Goal: Task Accomplishment & Management: Use online tool/utility

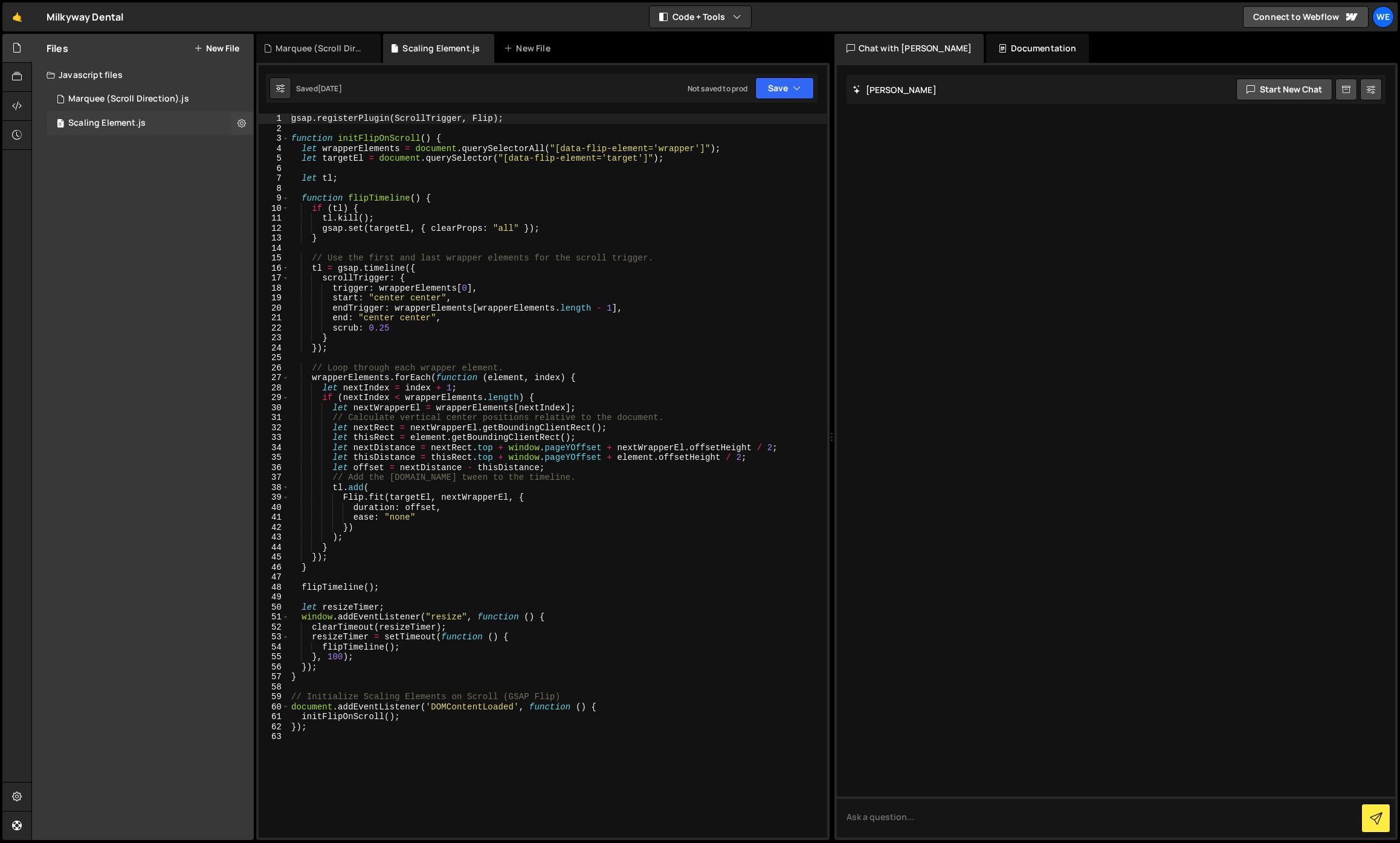
click at [146, 119] on div "0 Scaling Element.js 0" at bounding box center [150, 123] width 207 height 24
click at [438, 254] on div "gsap . registerPlugin ( ScrollTrigger , Flip ) ; function initFlipOnScroll ( ) …" at bounding box center [558, 486] width 538 height 744
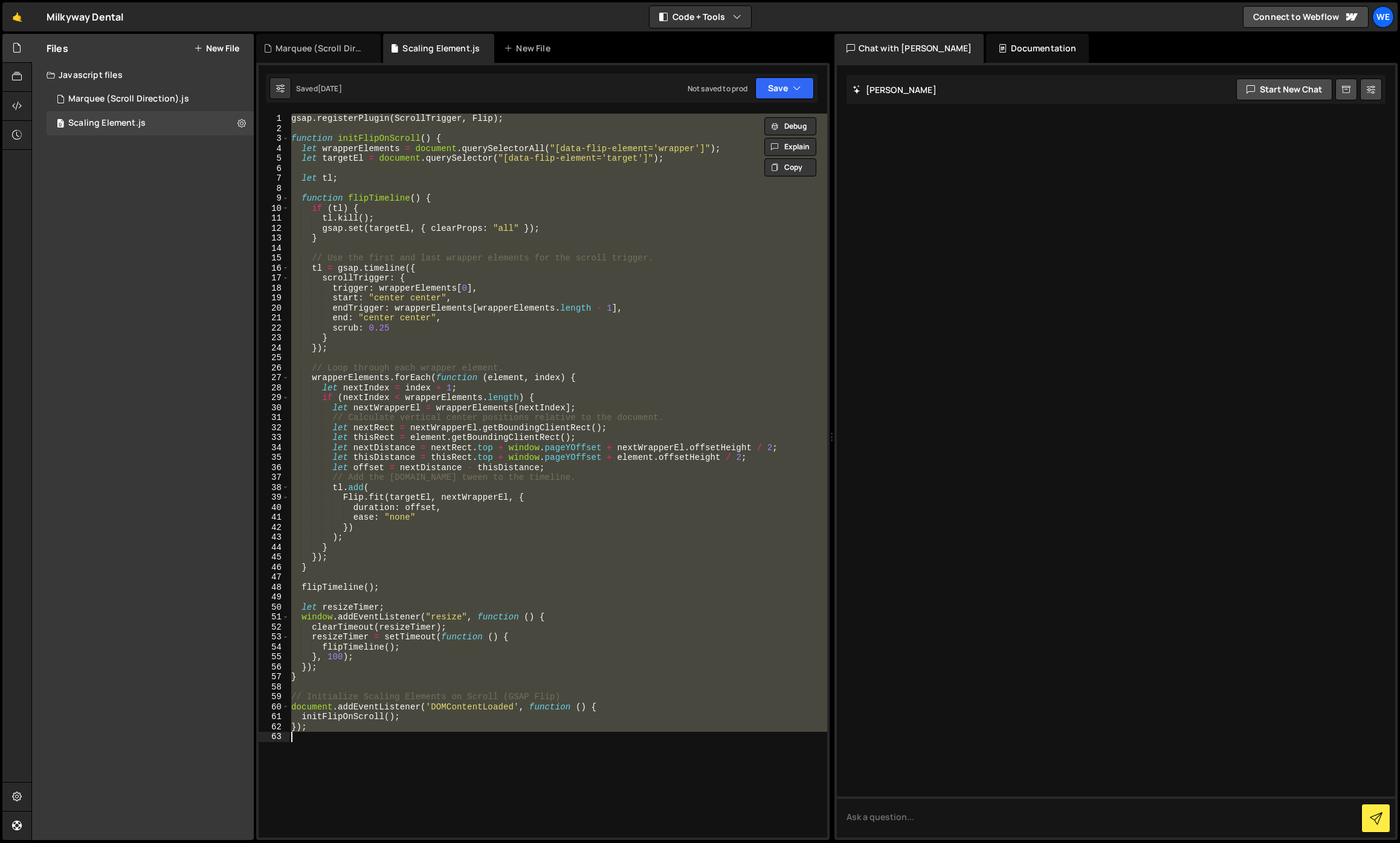
paste textarea
type textarea "});"
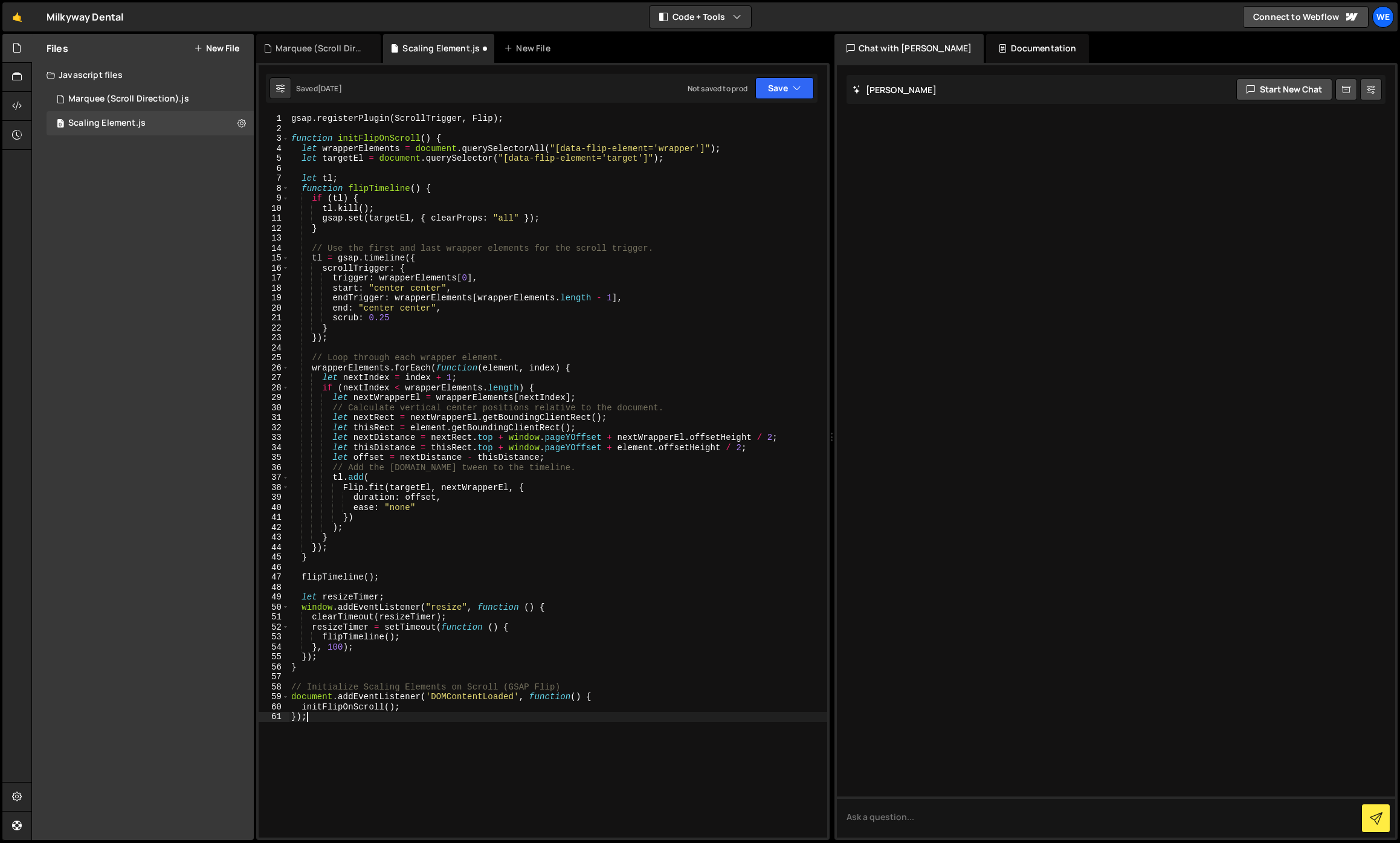
click at [800, 104] on div "}); 1 2 3 4 5 6 7 8 9 10 11 12 13 14 15 16 17 18 19 20 21 22 23 24 25 26 27 28 …" at bounding box center [542, 450] width 573 height 777
click at [793, 98] on button "Save" at bounding box center [784, 88] width 59 height 21
click at [764, 161] on div "Save to Production S" at bounding box center [743, 157] width 125 height 12
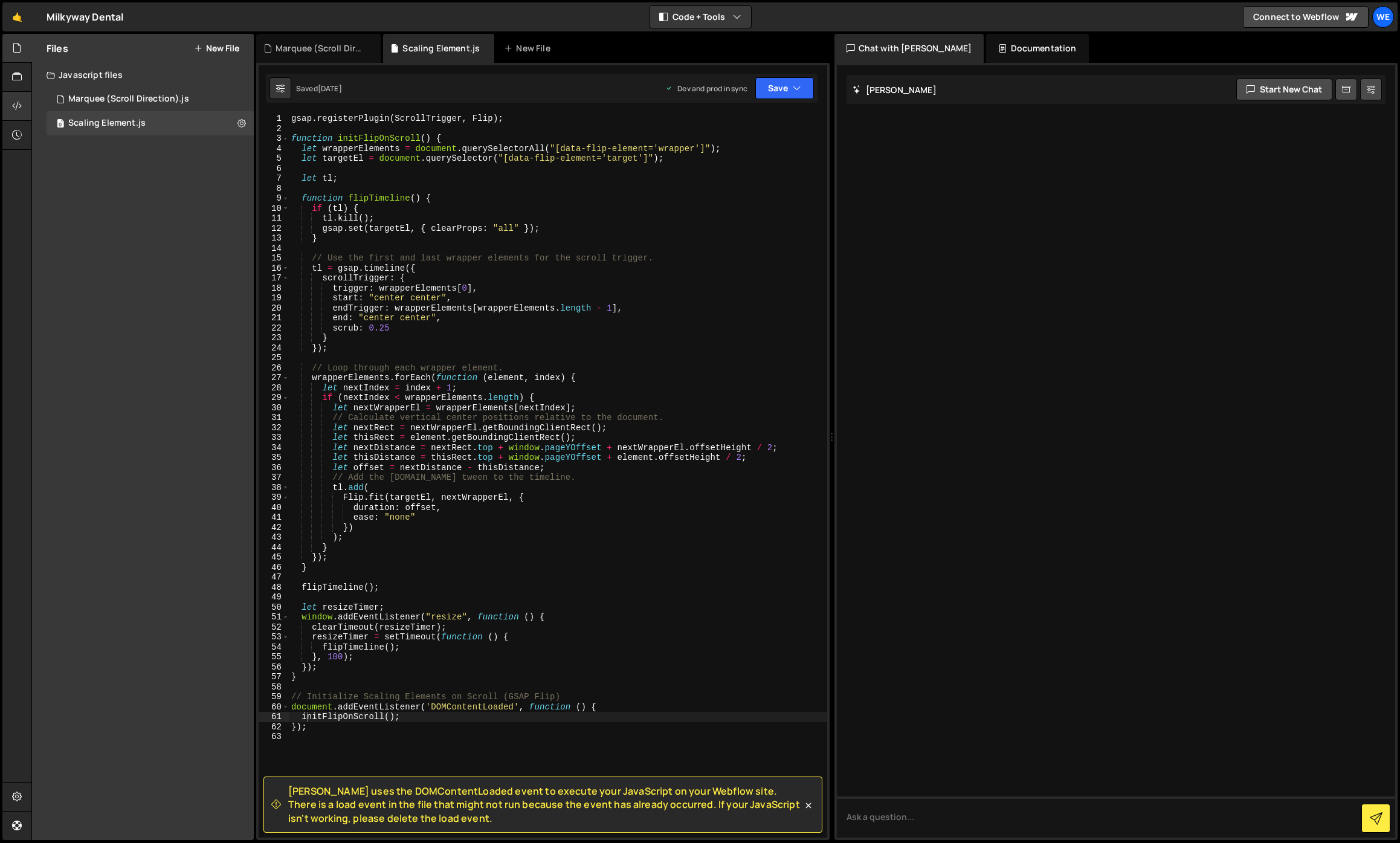
click at [21, 96] on div at bounding box center [18, 106] width 30 height 29
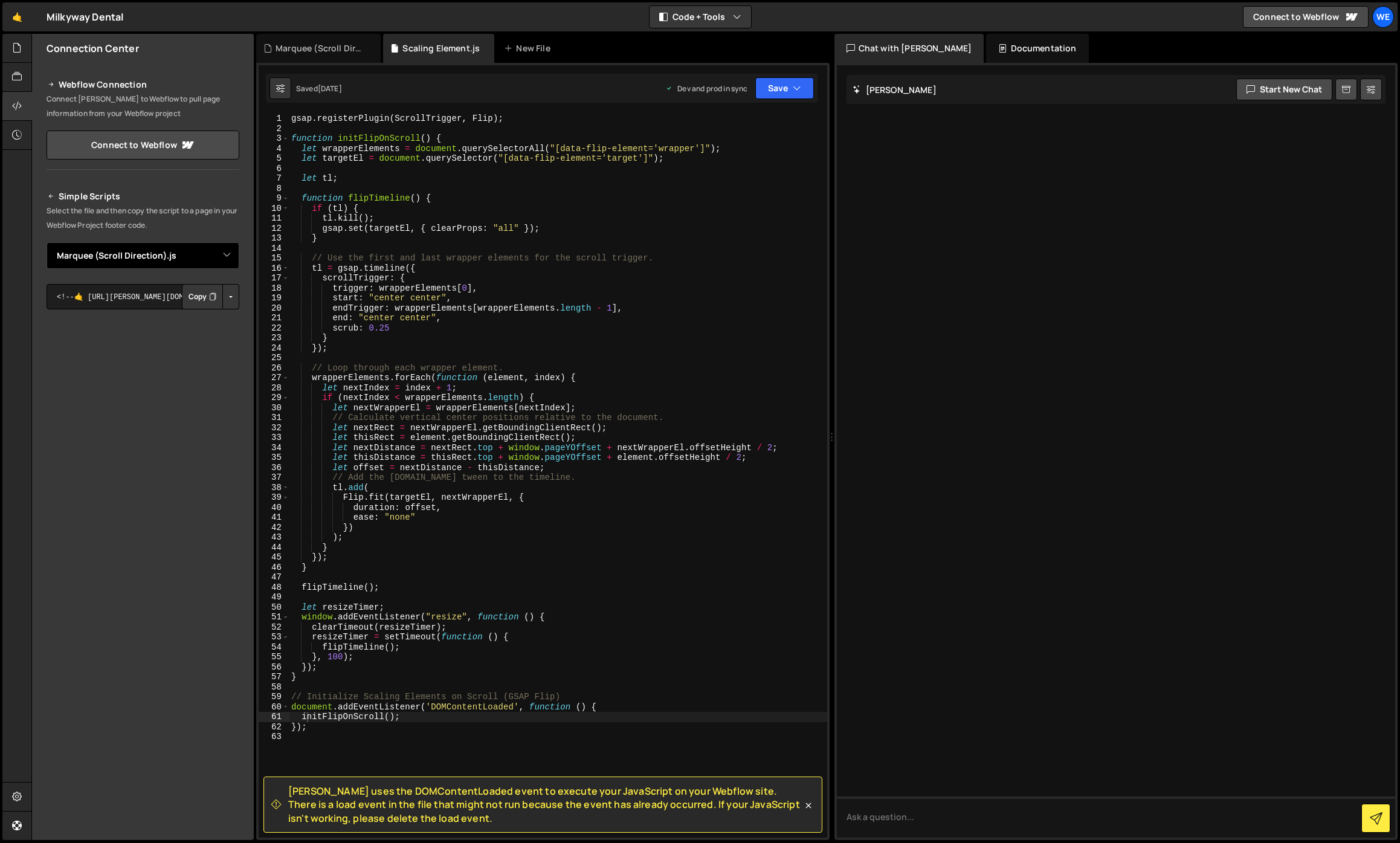
click at [215, 252] on select "Select File Scaling Element.js Marquee (Scroll Direction).js" at bounding box center [143, 255] width 193 height 26
select select "44236"
click at [47, 242] on select "Select File Scaling Element.js Marquee (Scroll Direction).js" at bounding box center [143, 255] width 193 height 26
click at [233, 296] on button "Button group with nested dropdown" at bounding box center [231, 296] width 17 height 25
click at [193, 339] on link "Copy Production Script" at bounding box center [179, 336] width 119 height 17
